Goal: Task Accomplishment & Management: Use online tool/utility

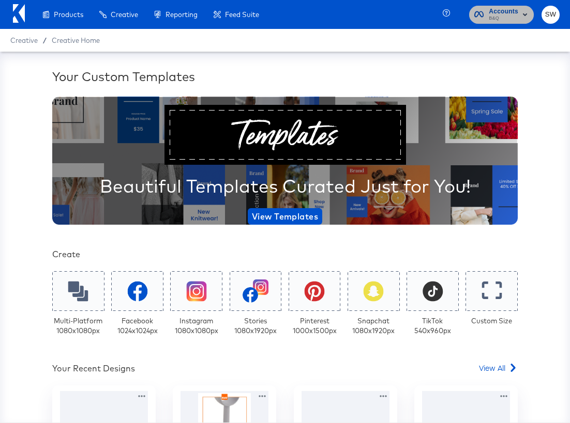
click at [504, 18] on span "B&Q" at bounding box center [502, 18] width 29 height 8
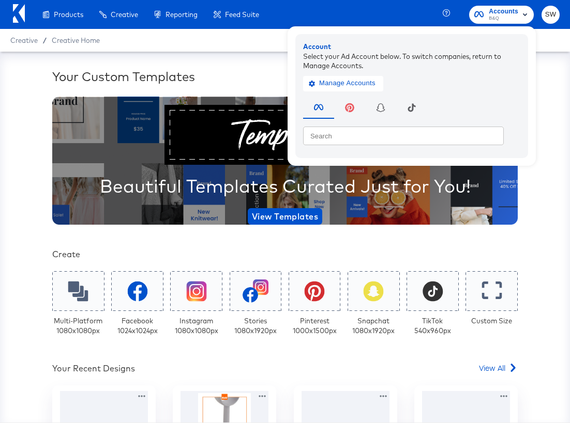
click at [555, 14] on span "SW" at bounding box center [550, 15] width 10 height 12
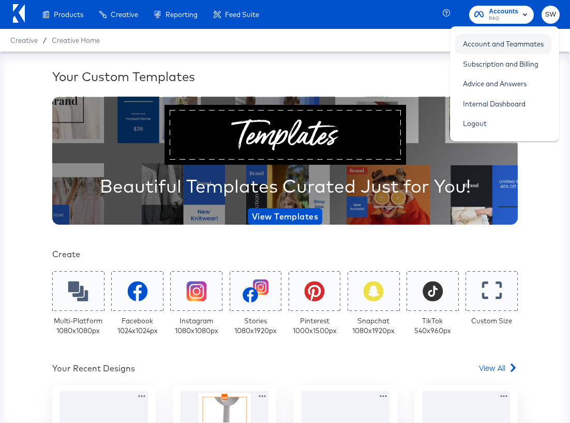
click at [535, 43] on link "Account and Teammates" at bounding box center [503, 44] width 96 height 19
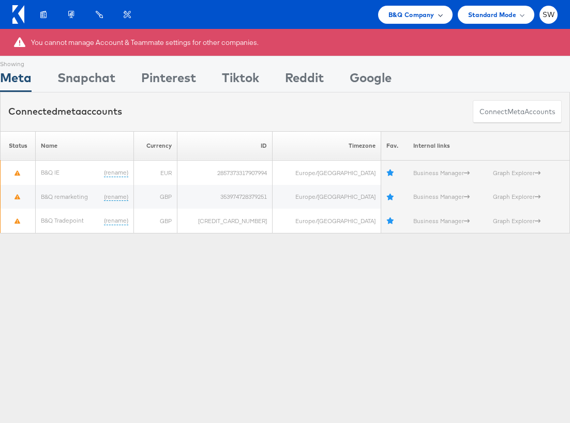
click at [406, 11] on span "B&Q Company" at bounding box center [411, 14] width 46 height 11
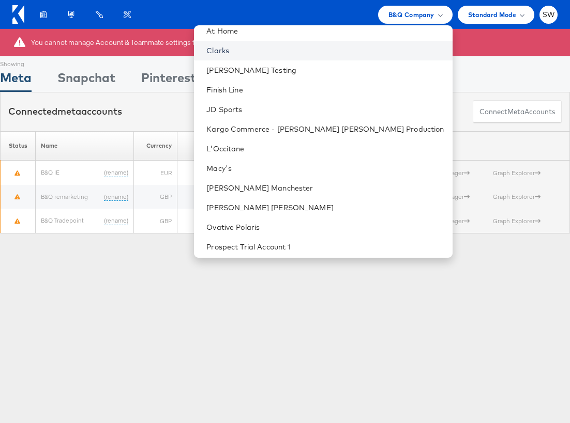
scroll to position [87, 0]
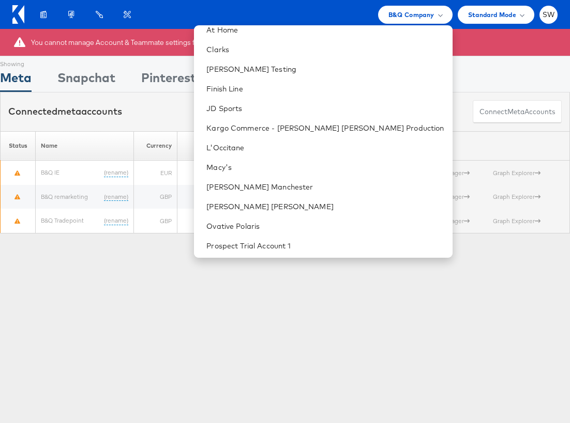
click at [537, 14] on ul "B&Q Company Switch Company American Eagle Outfitters ANTHROPOLOGIE At Home Clar…" at bounding box center [465, 15] width 185 height 18
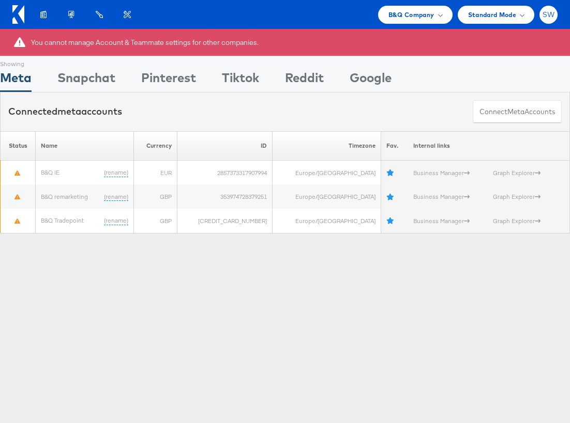
click at [544, 14] on span "SW" at bounding box center [548, 14] width 12 height 7
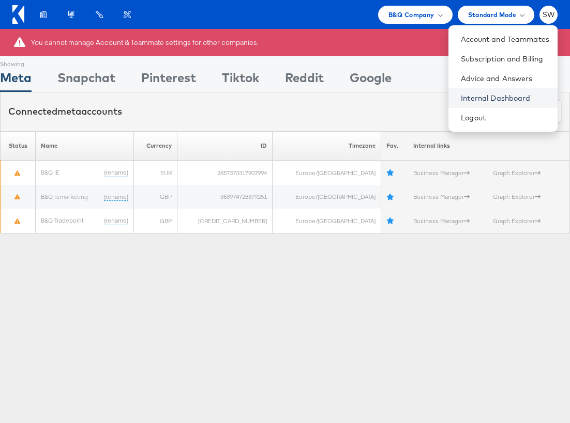
click at [502, 95] on link "Internal Dashboard" at bounding box center [504, 98] width 88 height 10
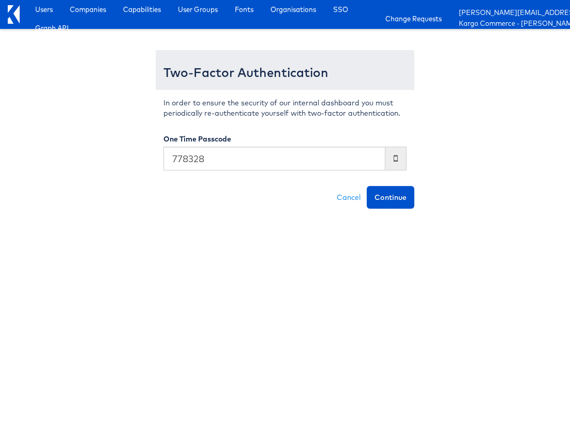
type input "778328"
click at [366, 186] on button "Continue" at bounding box center [390, 197] width 48 height 23
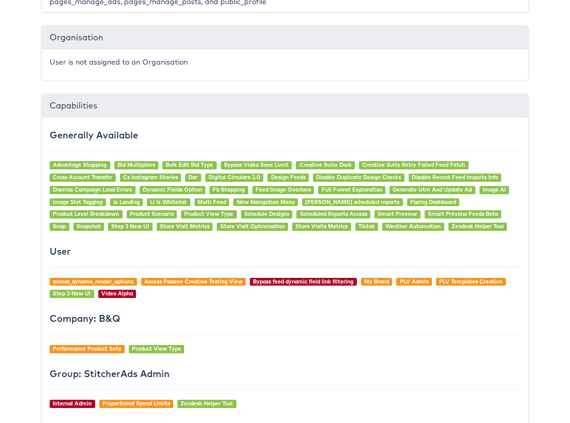
scroll to position [979, 0]
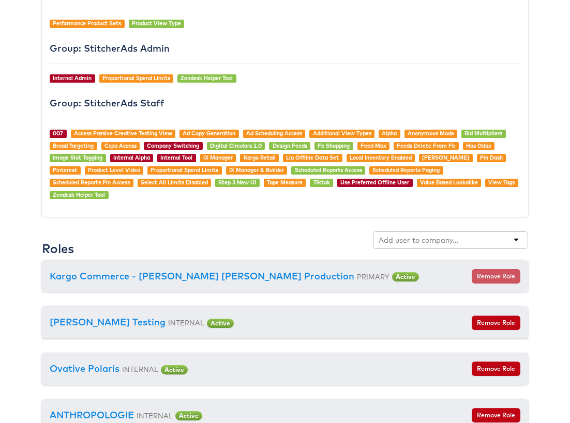
click at [404, 235] on input "text" at bounding box center [419, 240] width 82 height 10
type input "[PERSON_NAME]"
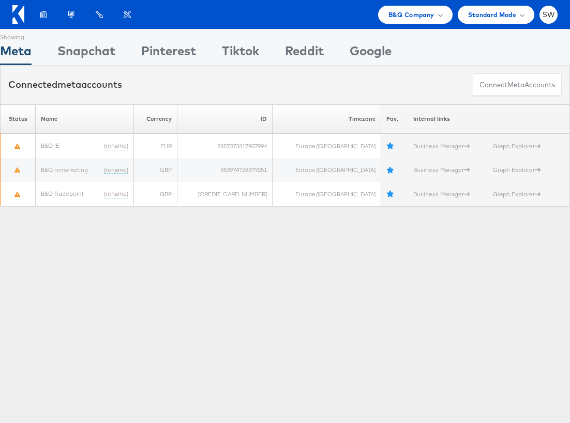
click at [383, 10] on div "B&Q Company" at bounding box center [415, 15] width 74 height 18
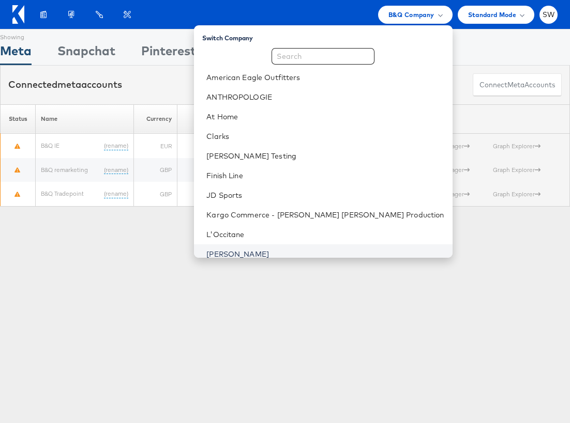
click at [370, 251] on link "[PERSON_NAME]" at bounding box center [324, 254] width 237 height 10
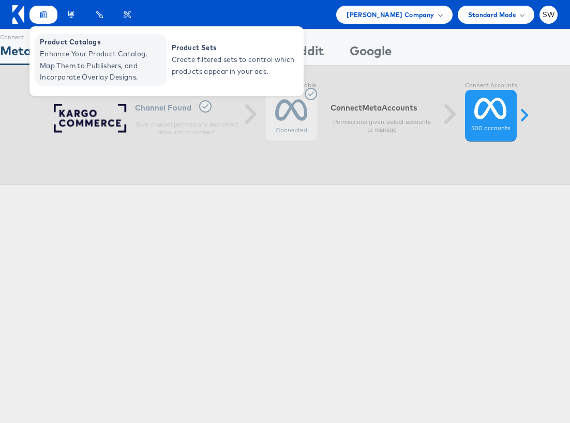
click at [54, 37] on span "Product Catalogs" at bounding box center [102, 42] width 124 height 12
click at [49, 47] on link "Product Catalogs Enhance Your Product Catalog, Map Them to Publishers, and Inco…" at bounding box center [101, 60] width 132 height 52
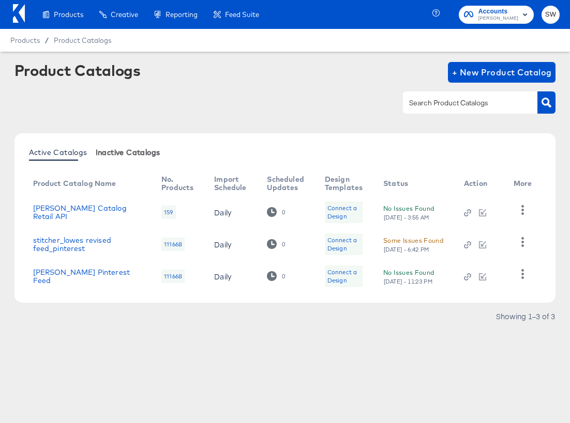
click at [136, 147] on button "Inactive Catalogs" at bounding box center [127, 152] width 73 height 17
click at [57, 209] on link "Lowe's Catalog Retail API" at bounding box center [87, 212] width 108 height 17
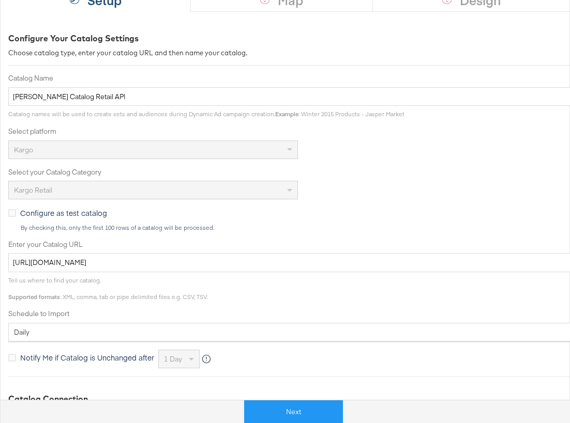
scroll to position [249, 0]
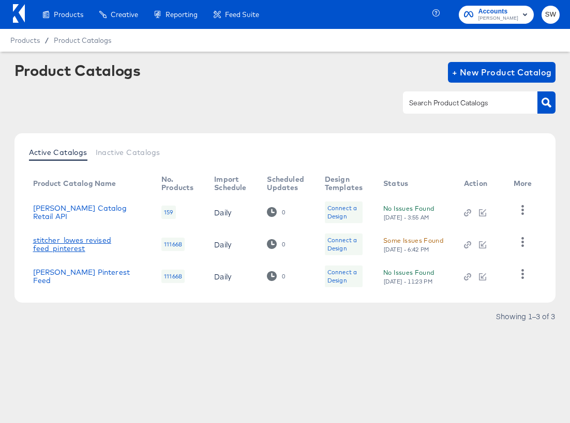
click at [82, 238] on link "stitcher_lowes revised feed_pinterest" at bounding box center [87, 244] width 108 height 17
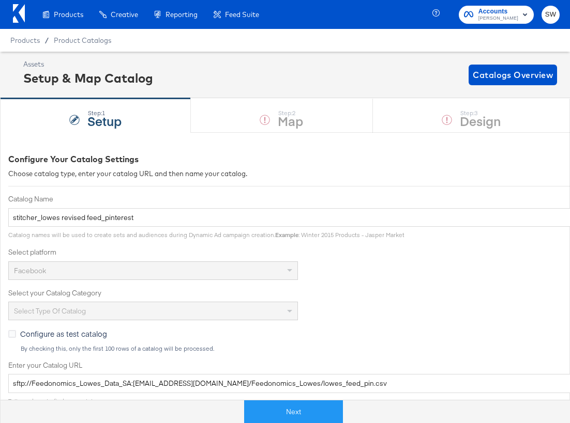
scroll to position [249, 0]
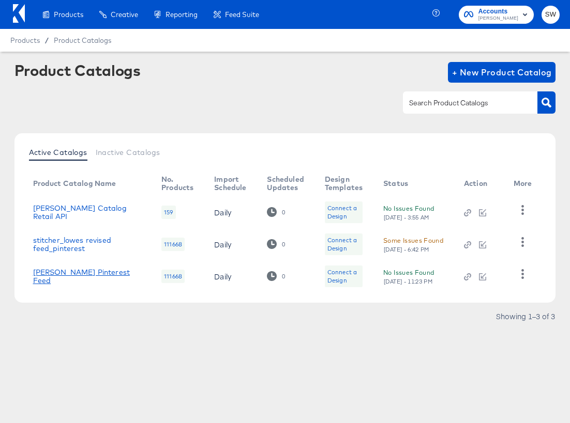
click at [92, 272] on link "Lowe's Pinterest Feed" at bounding box center [87, 276] width 108 height 17
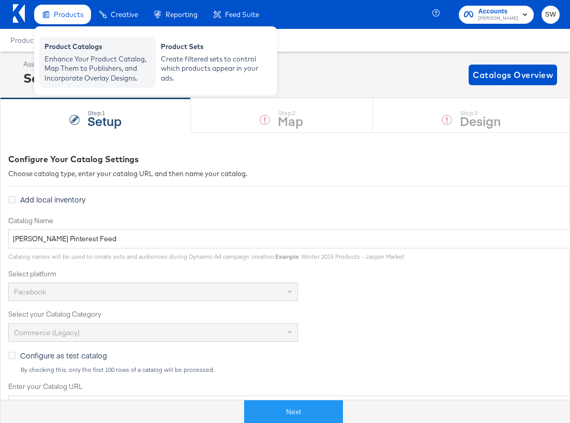
click at [79, 49] on div "Product Catalogs" at bounding box center [97, 48] width 106 height 12
